Goal: Browse casually

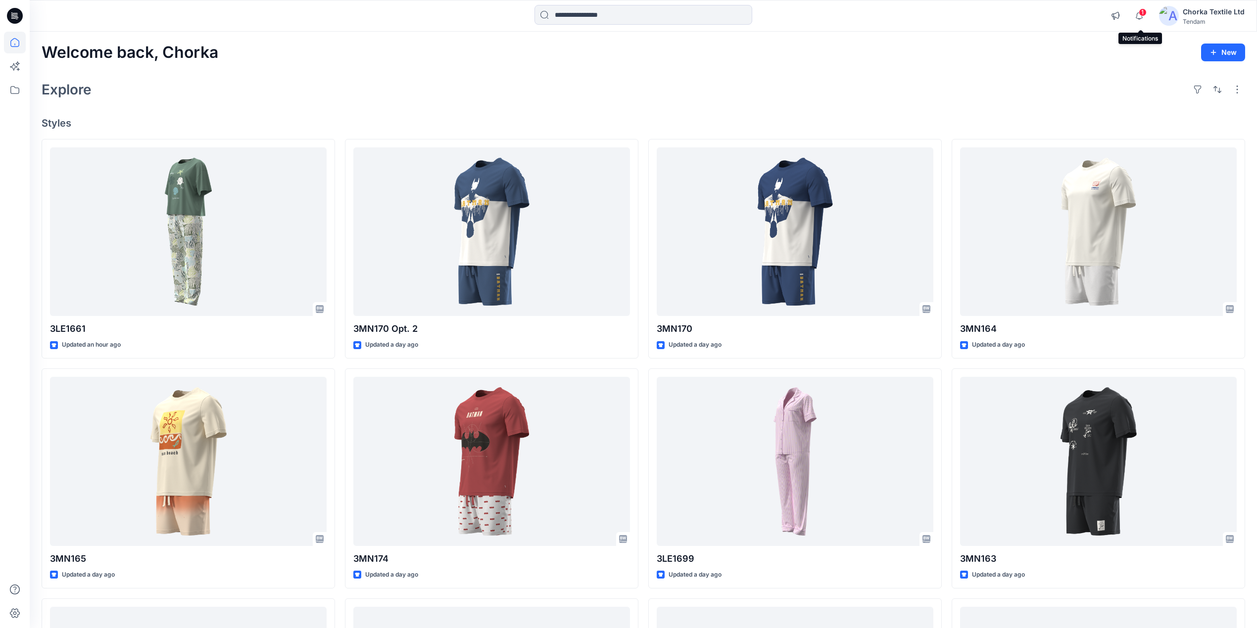
click at [1142, 14] on span "1" at bounding box center [1142, 12] width 8 height 8
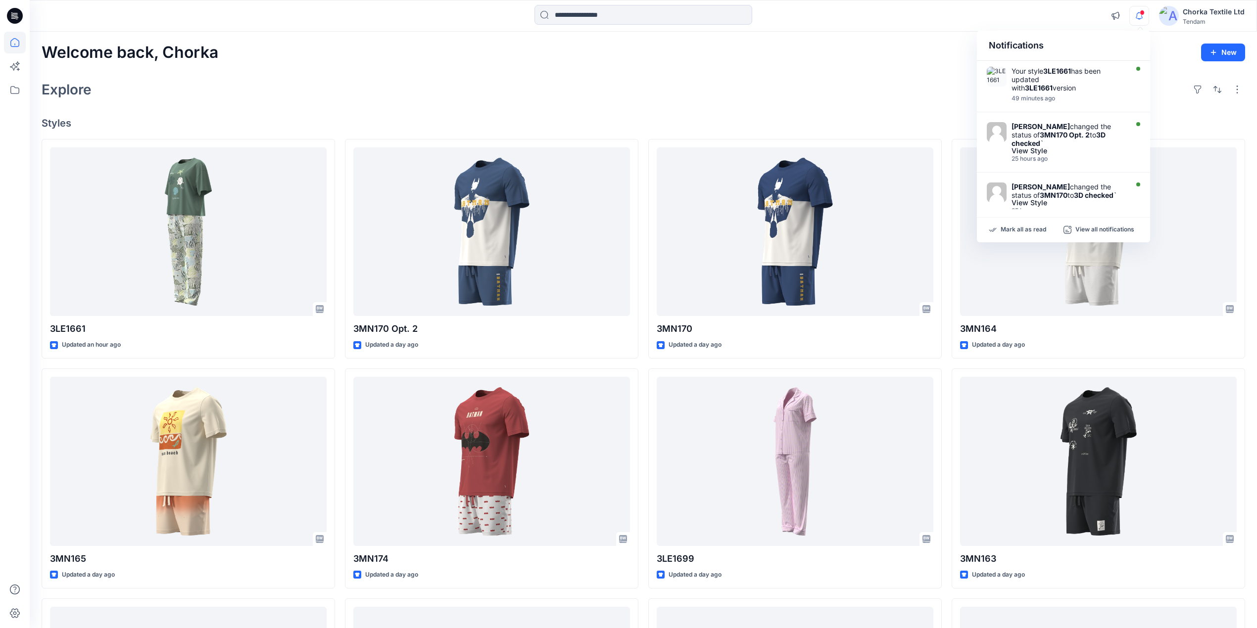
click at [888, 78] on div "Explore" at bounding box center [643, 90] width 1203 height 24
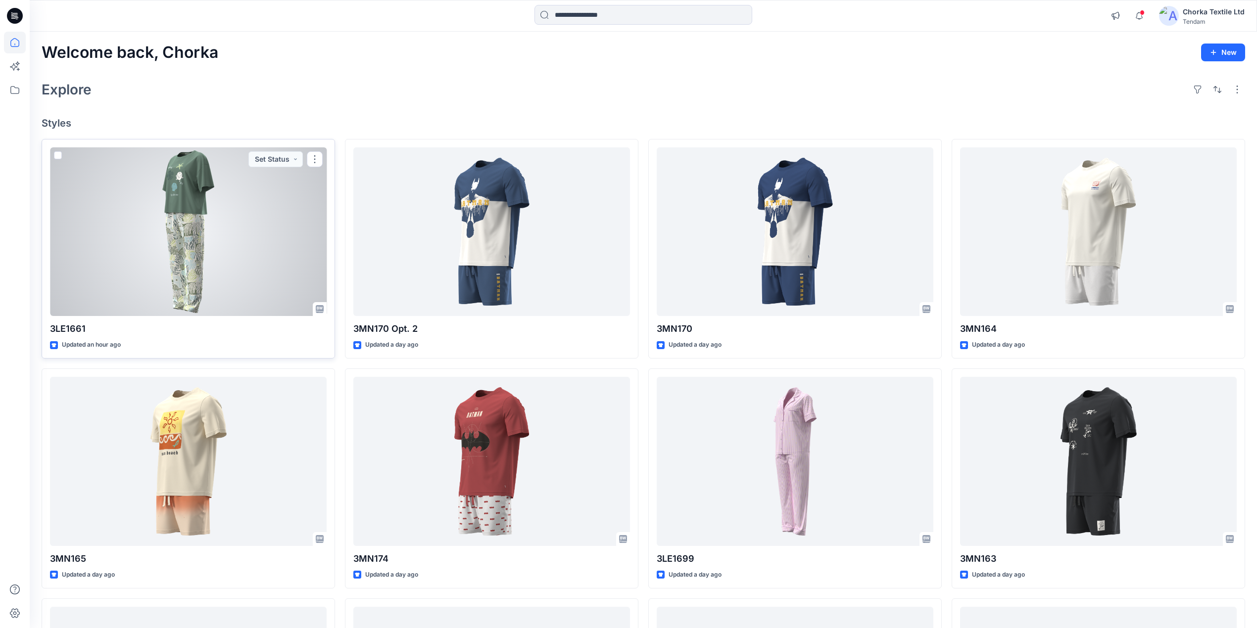
click at [221, 216] on div at bounding box center [188, 231] width 277 height 169
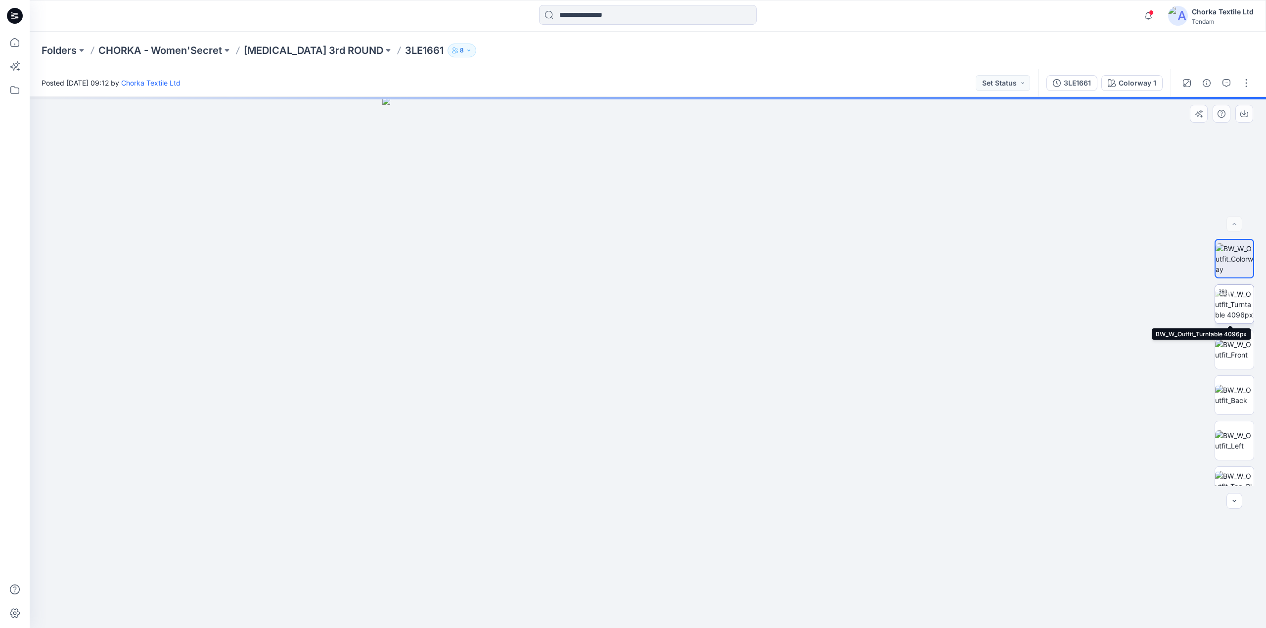
click at [1231, 293] on img at bounding box center [1235, 304] width 39 height 31
drag, startPoint x: 671, startPoint y: 217, endPoint x: 656, endPoint y: 366, distance: 150.2
click at [656, 366] on img at bounding box center [633, 63] width 2026 height 1129
drag, startPoint x: 624, startPoint y: 258, endPoint x: 632, endPoint y: 448, distance: 189.6
click at [632, 448] on img at bounding box center [633, 63] width 2026 height 1129
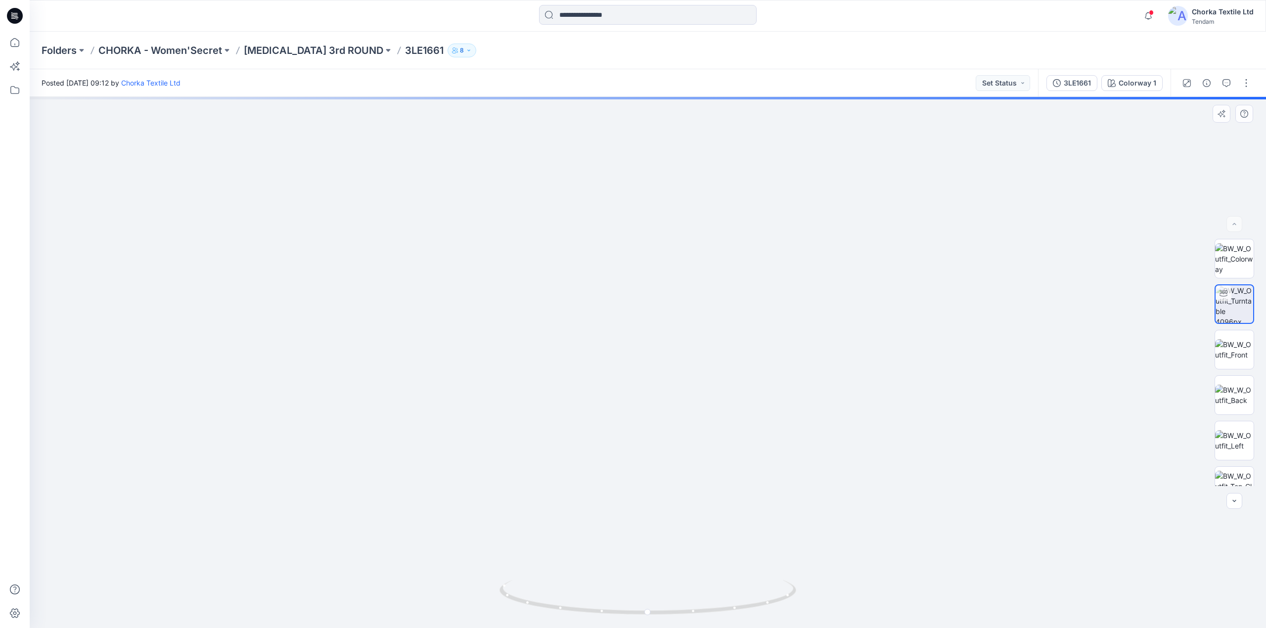
drag, startPoint x: 776, startPoint y: 606, endPoint x: 508, endPoint y: 529, distance: 279.5
click at [508, 529] on div at bounding box center [648, 362] width 1237 height 531
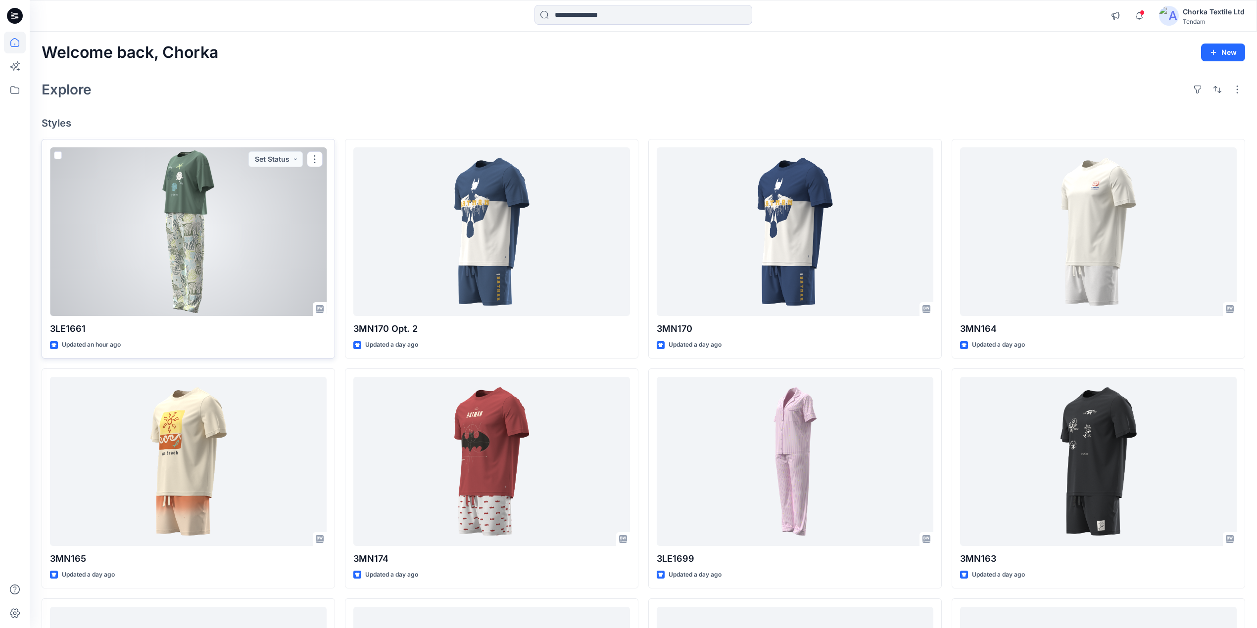
click at [230, 194] on div at bounding box center [188, 231] width 277 height 169
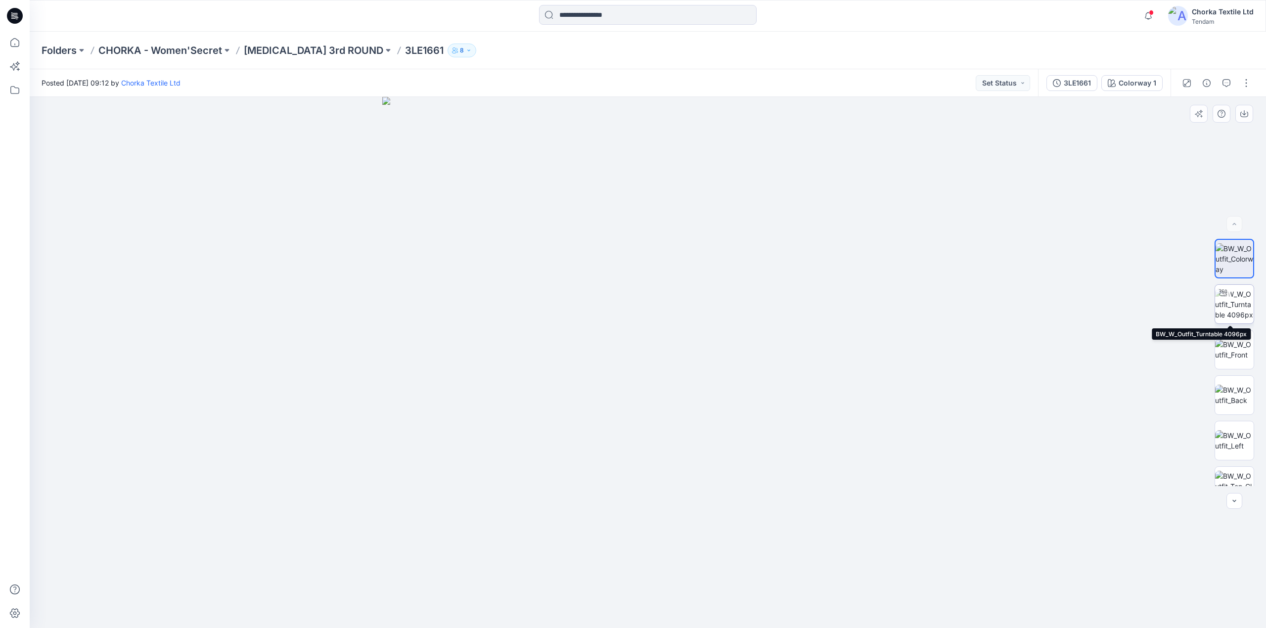
click at [1235, 304] on img at bounding box center [1235, 304] width 39 height 31
drag, startPoint x: 709, startPoint y: 614, endPoint x: 578, endPoint y: 582, distance: 135.4
click at [578, 582] on icon at bounding box center [649, 598] width 299 height 37
drag, startPoint x: 768, startPoint y: 606, endPoint x: 632, endPoint y: 598, distance: 136.3
click at [632, 598] on icon at bounding box center [649, 598] width 299 height 37
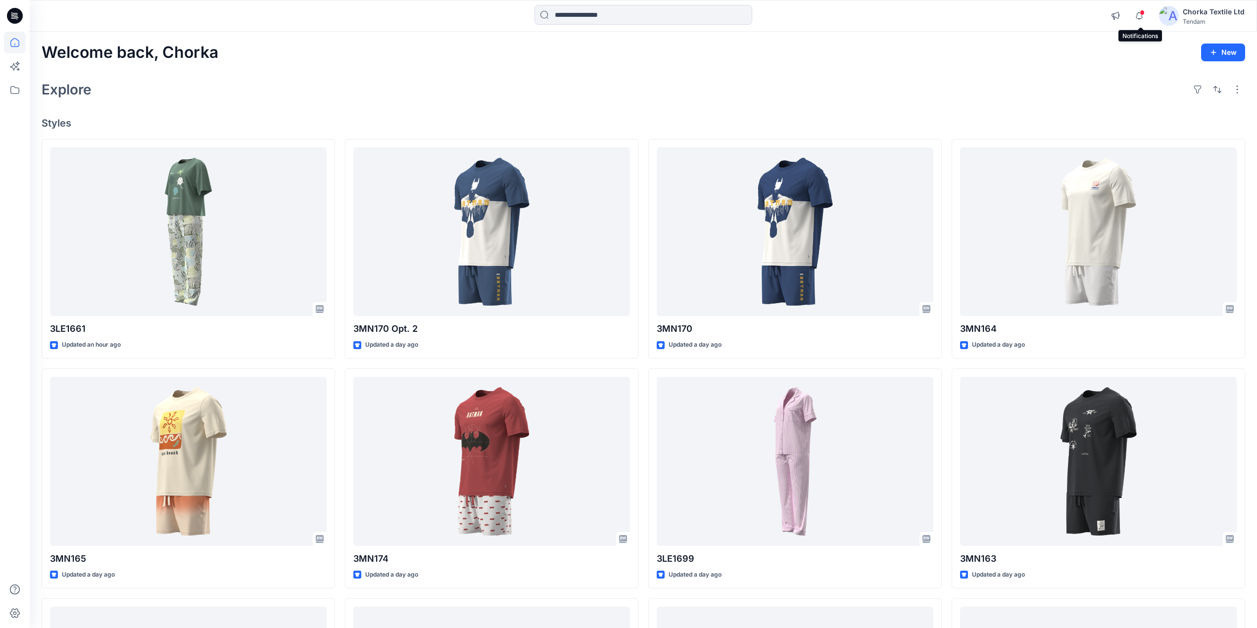
click at [1141, 12] on span at bounding box center [1141, 12] width 5 height 5
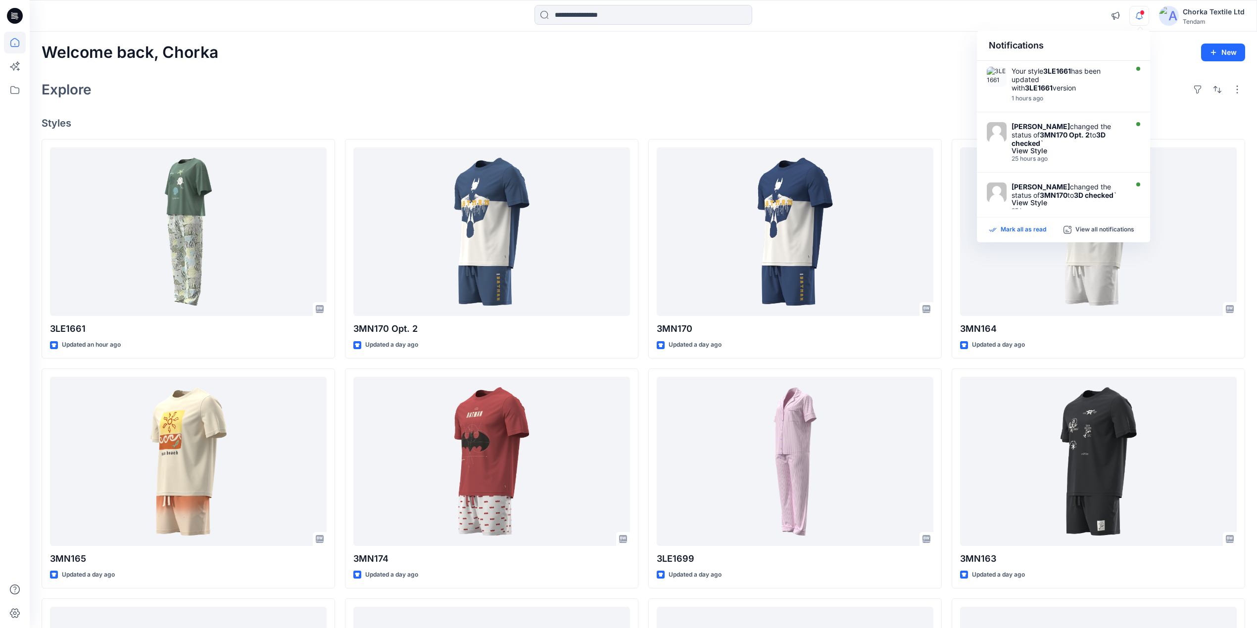
click at [1020, 230] on p "Mark all as read" at bounding box center [1023, 230] width 46 height 9
click at [926, 83] on div "Explore" at bounding box center [643, 90] width 1203 height 24
